Goal: Complete application form

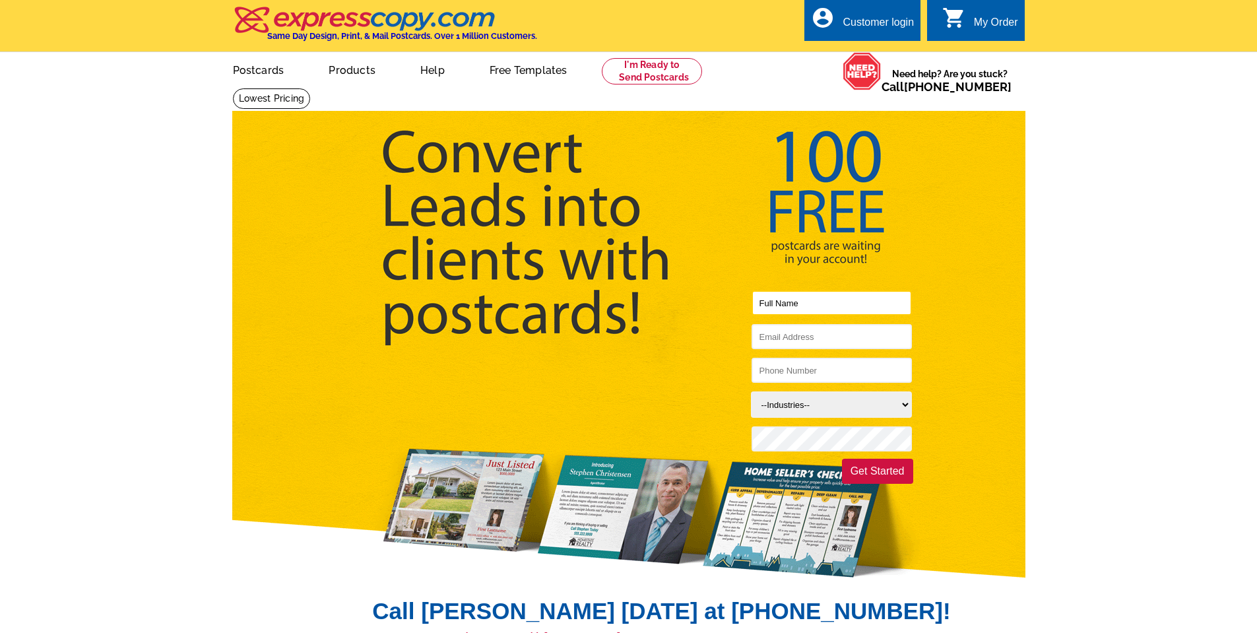
click at [768, 304] on input "text" at bounding box center [832, 302] width 160 height 25
type input "Mark"
drag, startPoint x: 842, startPoint y: 302, endPoint x: 724, endPoint y: 293, distance: 118.4
click at [725, 292] on li "Mark" at bounding box center [572, 306] width 681 height 34
click at [795, 303] on input "text" at bounding box center [832, 302] width 160 height 25
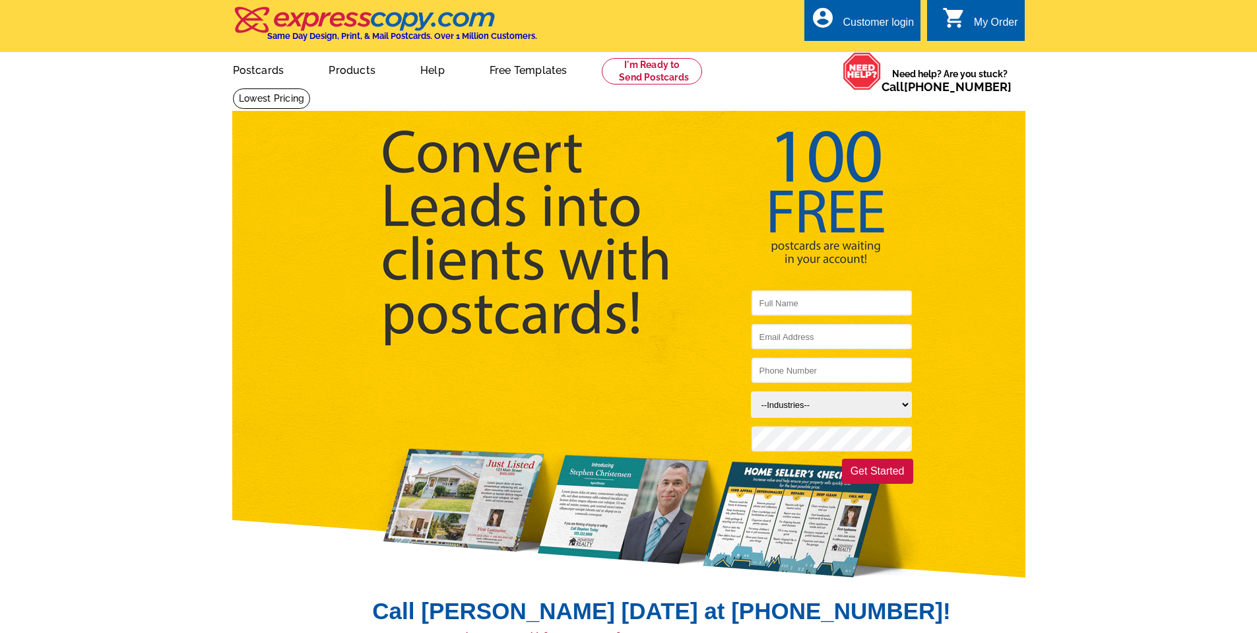
drag, startPoint x: 795, startPoint y: 303, endPoint x: 996, endPoint y: 234, distance: 212.8
click at [996, 234] on form "--Industries-- Residential Real Estate Accounting Agriculture Architecture Arts…" at bounding box center [628, 297] width 793 height 373
click at [804, 307] on input "text" at bounding box center [832, 302] width 160 height 25
click at [842, 459] on button "Get Started" at bounding box center [877, 471] width 71 height 25
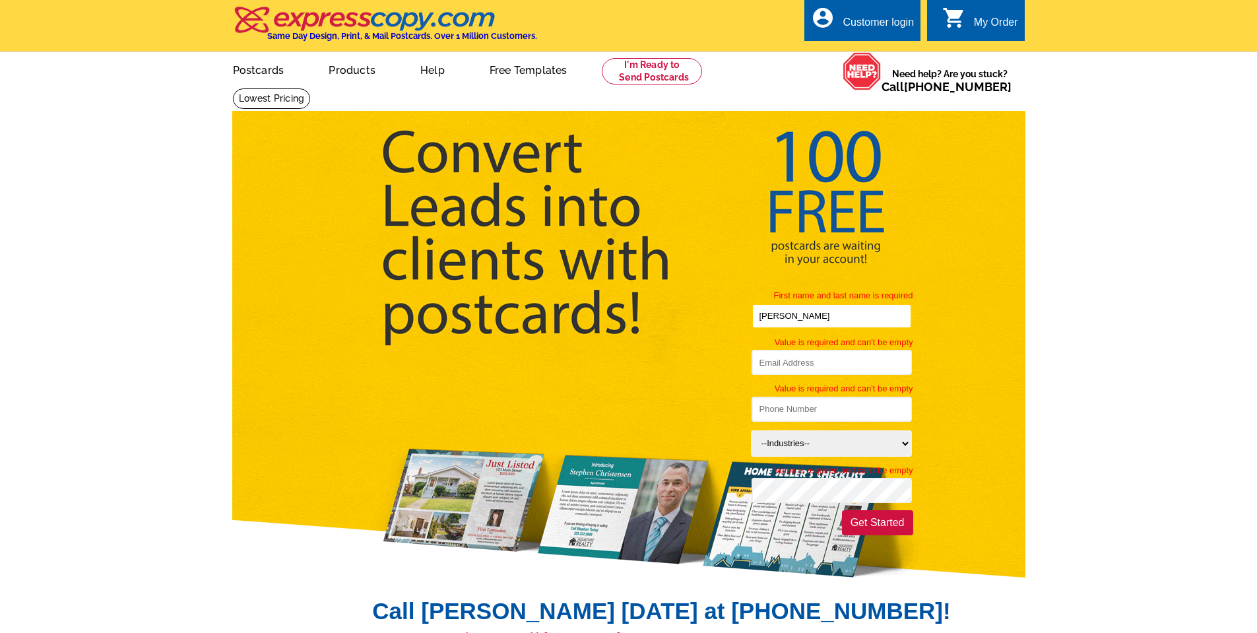
type input "[PERSON_NAME]"
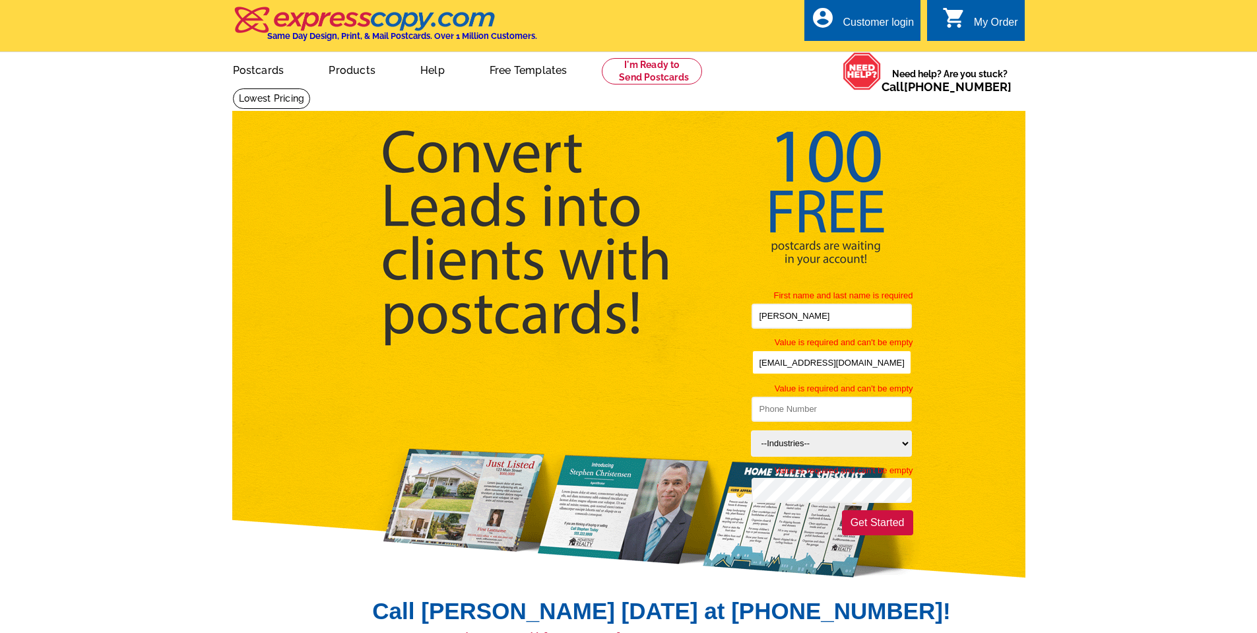
type input "[EMAIL_ADDRESS][DOMAIN_NAME]"
type input "[PHONE_NUMBER]"
click at [804, 448] on select "--Industries-- Residential Real Estate Accounting Agriculture Architecture Arts…" at bounding box center [831, 443] width 161 height 26
select select "776"
click at [751, 431] on select "--Industries-- Residential Real Estate Accounting Agriculture Architecture Arts…" at bounding box center [831, 443] width 161 height 26
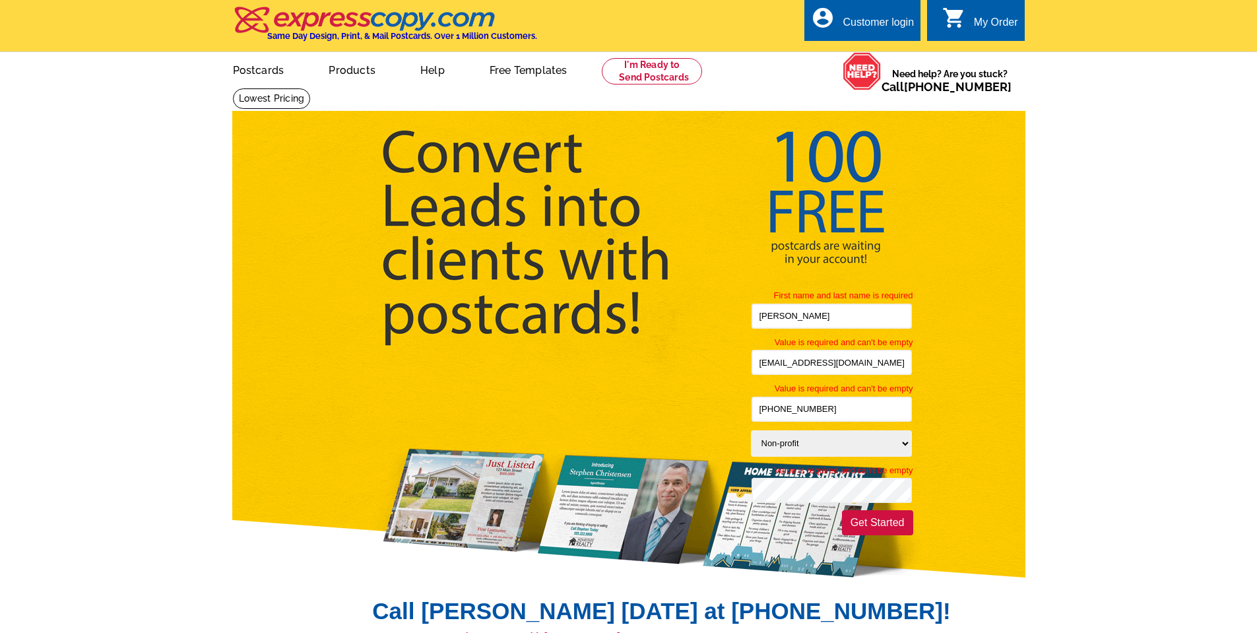
click at [1012, 439] on form "First name and last name is required [PERSON_NAME] Value is required and can't …" at bounding box center [628, 323] width 793 height 424
click at [903, 524] on button "Get Started" at bounding box center [877, 522] width 71 height 25
